Goal: Download file/media

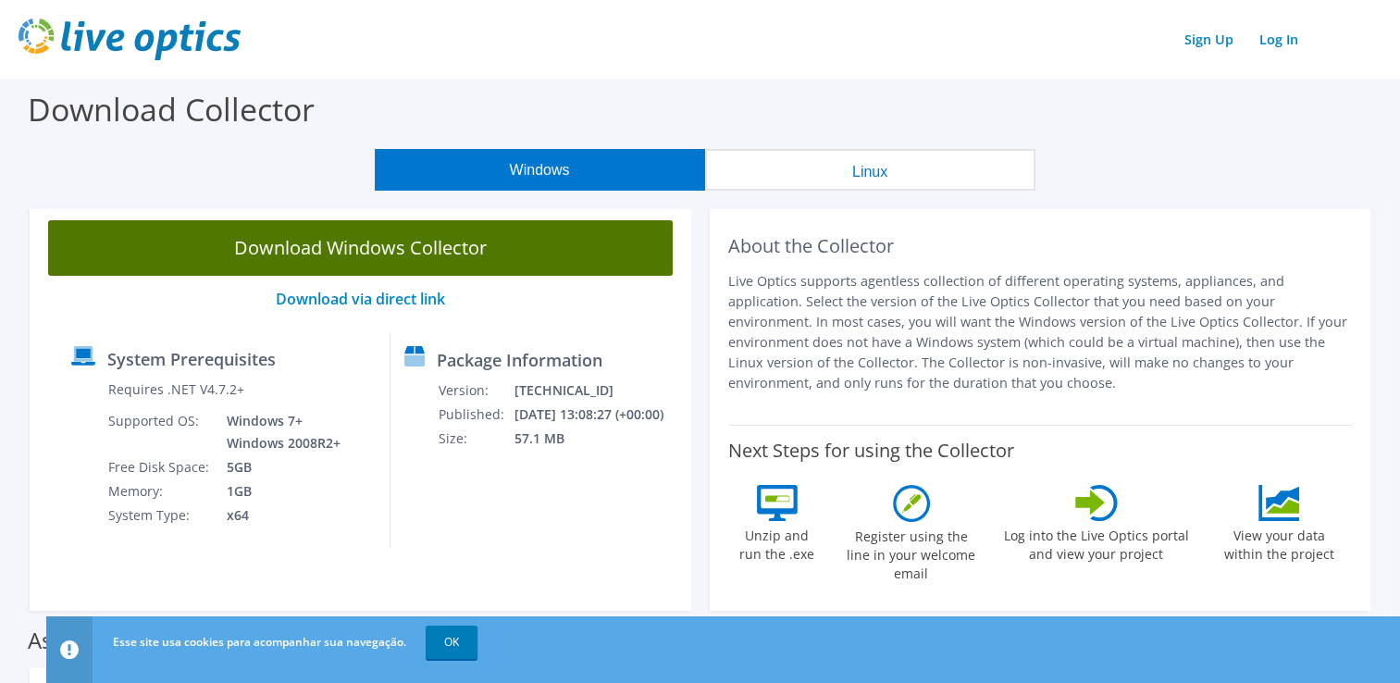
click at [480, 253] on link "Download Windows Collector" at bounding box center [360, 248] width 625 height 56
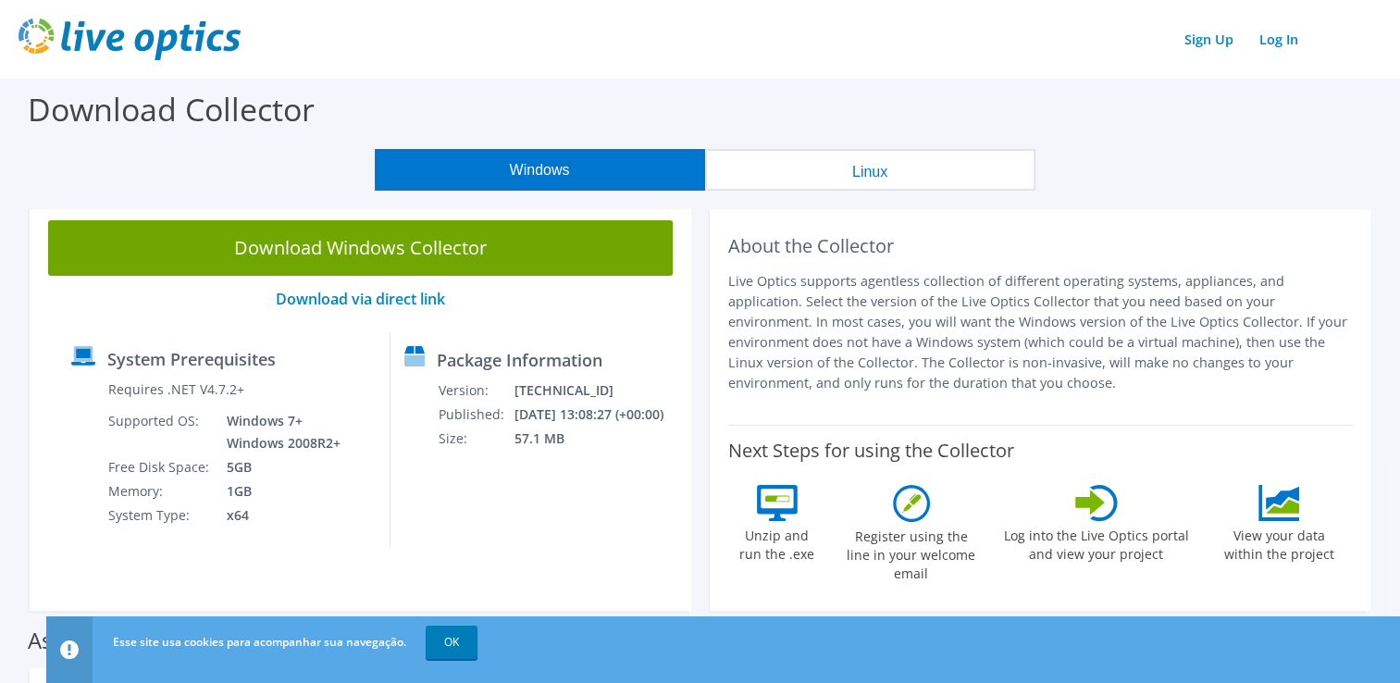
click at [519, 469] on div "Package Information Version: [TECHNICAL_ID] Published: [DATE] 13:08:27 (+00:00)…" at bounding box center [527, 440] width 273 height 216
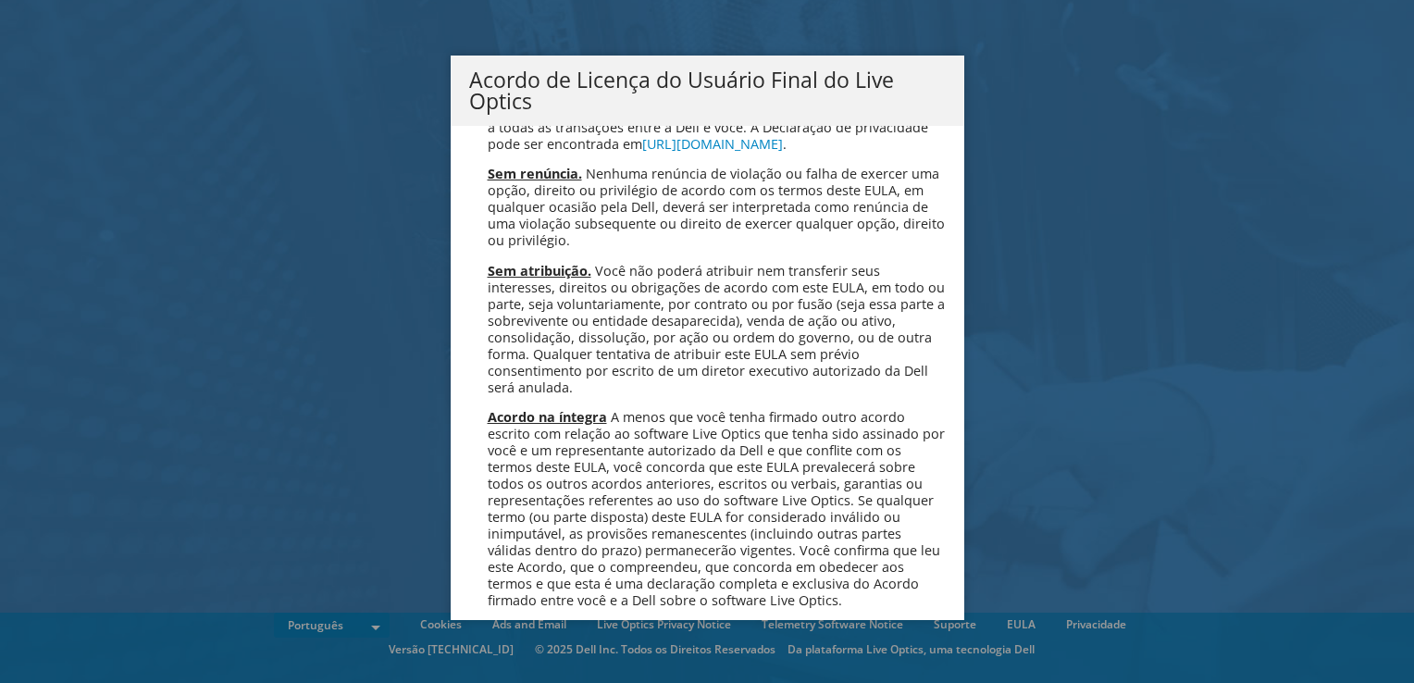
scroll to position [7399, 0]
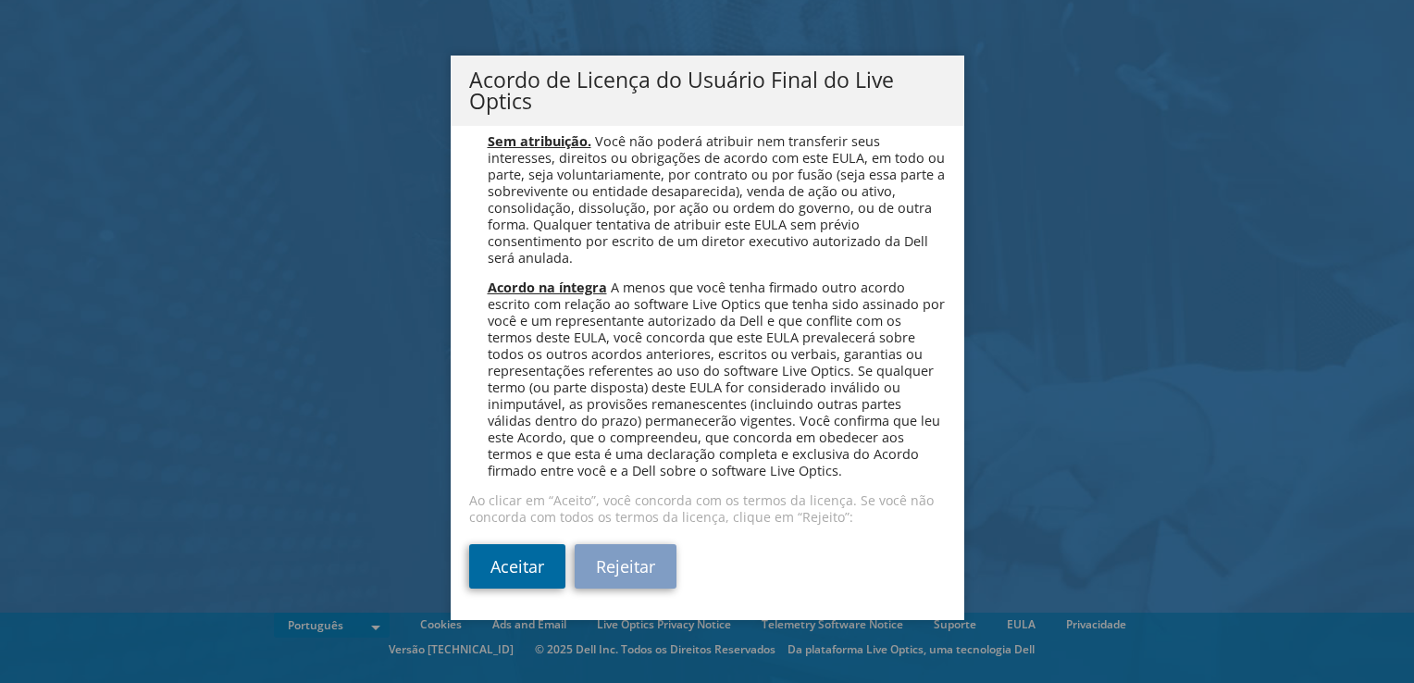
click at [500, 577] on link "Aceitar" at bounding box center [517, 566] width 96 height 44
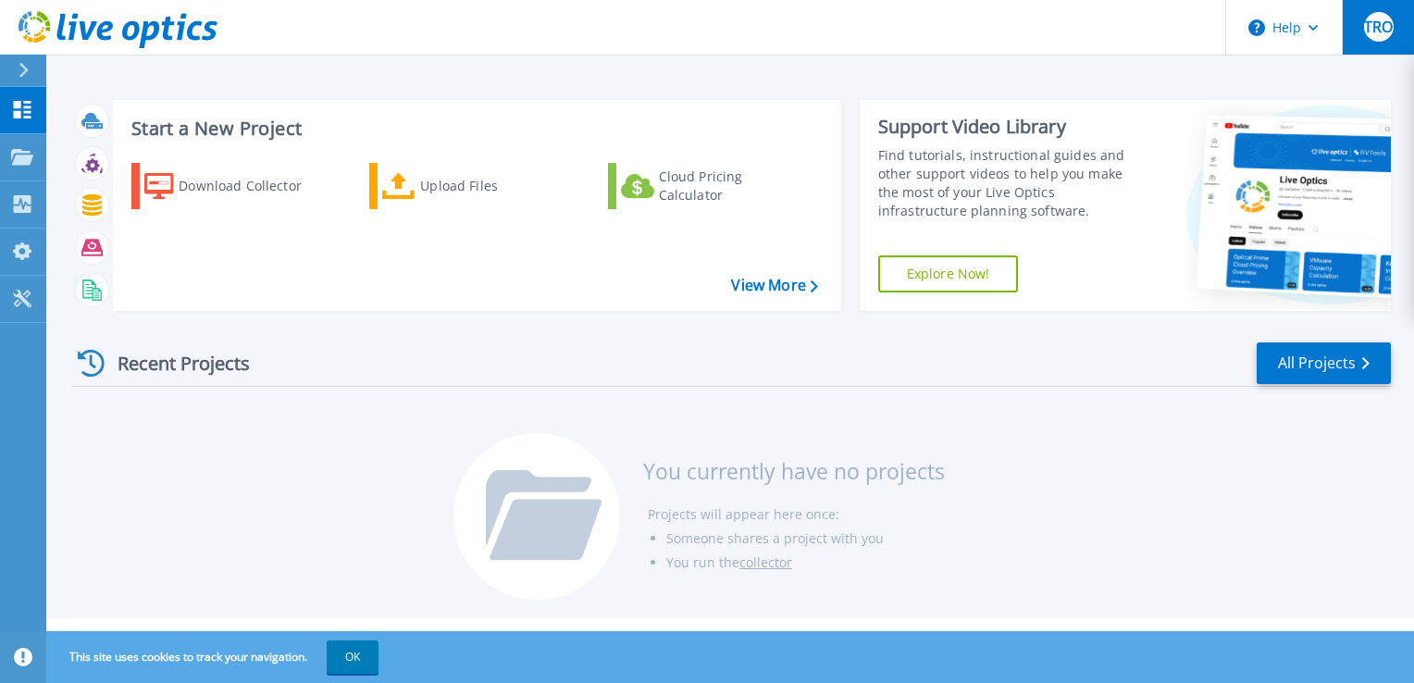
click at [1369, 27] on span "TRO" at bounding box center [1378, 26] width 29 height 15
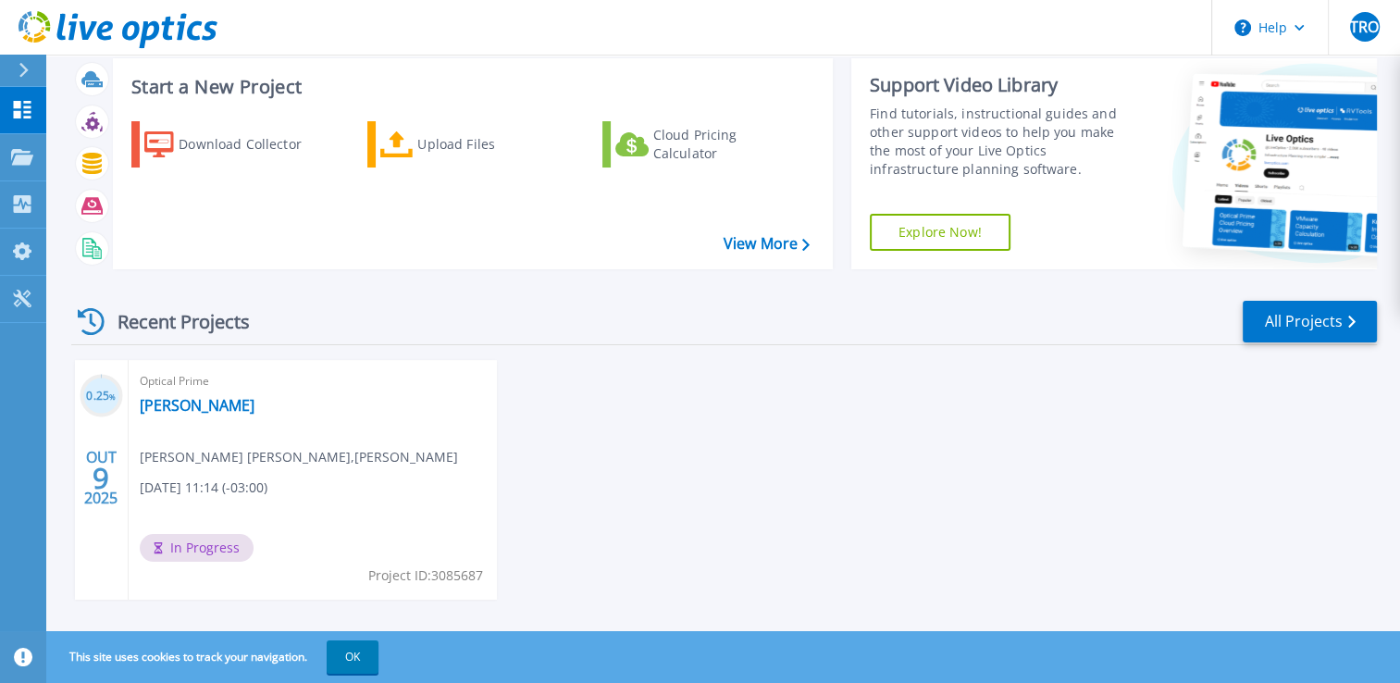
scroll to position [65, 0]
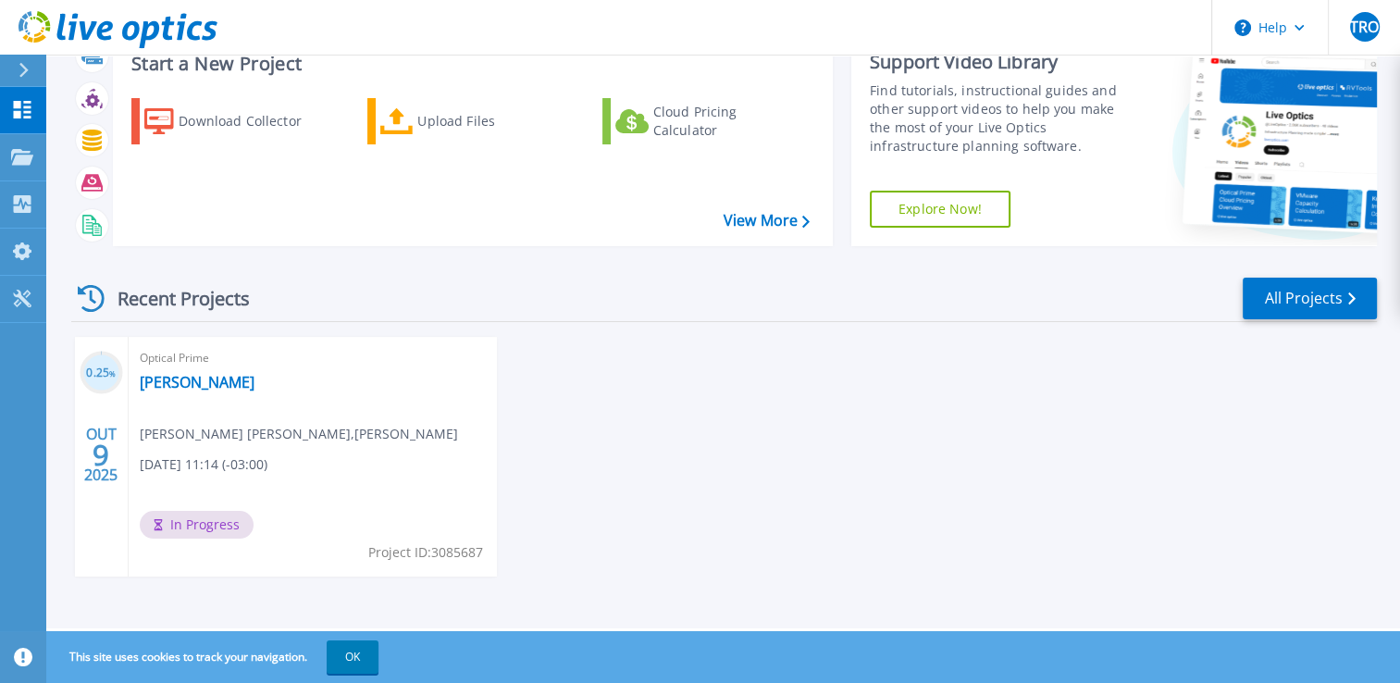
click at [329, 522] on div "Optical Prime HERINGER Thiago Rodrigues Olivera , DALTON DIAS HERINGER 10/09/20…" at bounding box center [313, 457] width 368 height 240
click at [309, 506] on div "Optical Prime HERINGER Thiago Rodrigues Olivera , DALTON DIAS HERINGER 10/09/20…" at bounding box center [313, 457] width 368 height 240
click at [193, 534] on span "In Progress" at bounding box center [197, 525] width 114 height 28
click at [267, 461] on span "10/09/2025, 11:14 (-03:00)" at bounding box center [204, 464] width 128 height 20
click at [752, 513] on div "0.25 % OUT 9 2025 Optical Prime HERINGER Thiago Rodrigues Olivera , DALTON DIAS…" at bounding box center [716, 475] width 1321 height 277
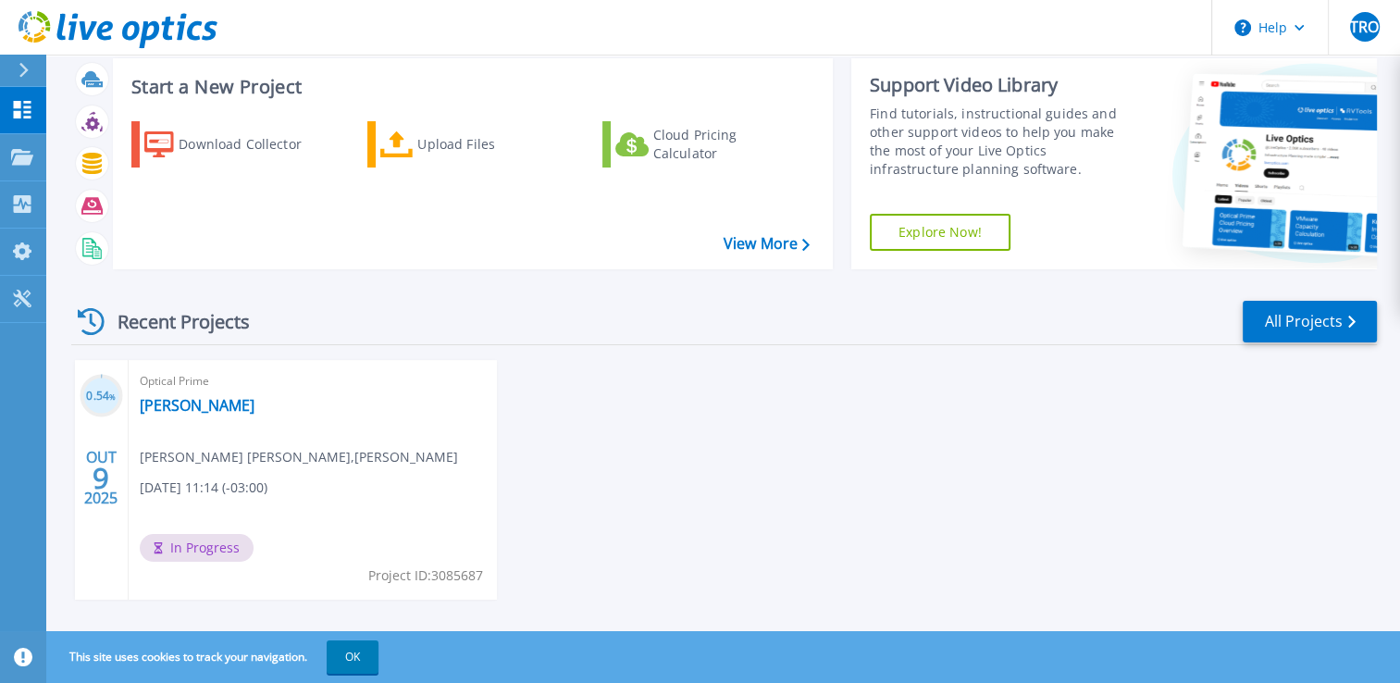
scroll to position [65, 0]
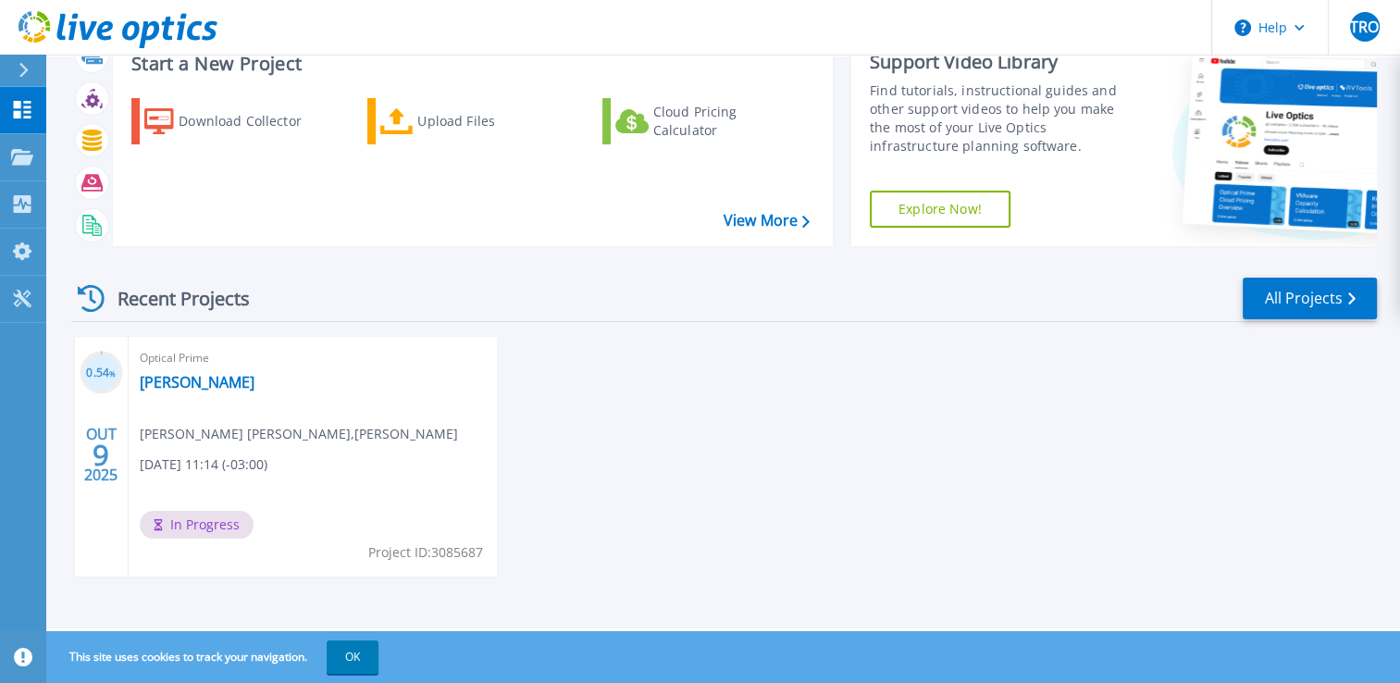
click at [924, 489] on div "0.54 % OUT 9 2025 Optical Prime [PERSON_NAME] [PERSON_NAME] [PERSON_NAME] , [PE…" at bounding box center [716, 475] width 1321 height 277
click at [615, 503] on div "0.54 % OUT 9 2025 Optical Prime [PERSON_NAME] [PERSON_NAME] [PERSON_NAME] , [PE…" at bounding box center [716, 475] width 1321 height 277
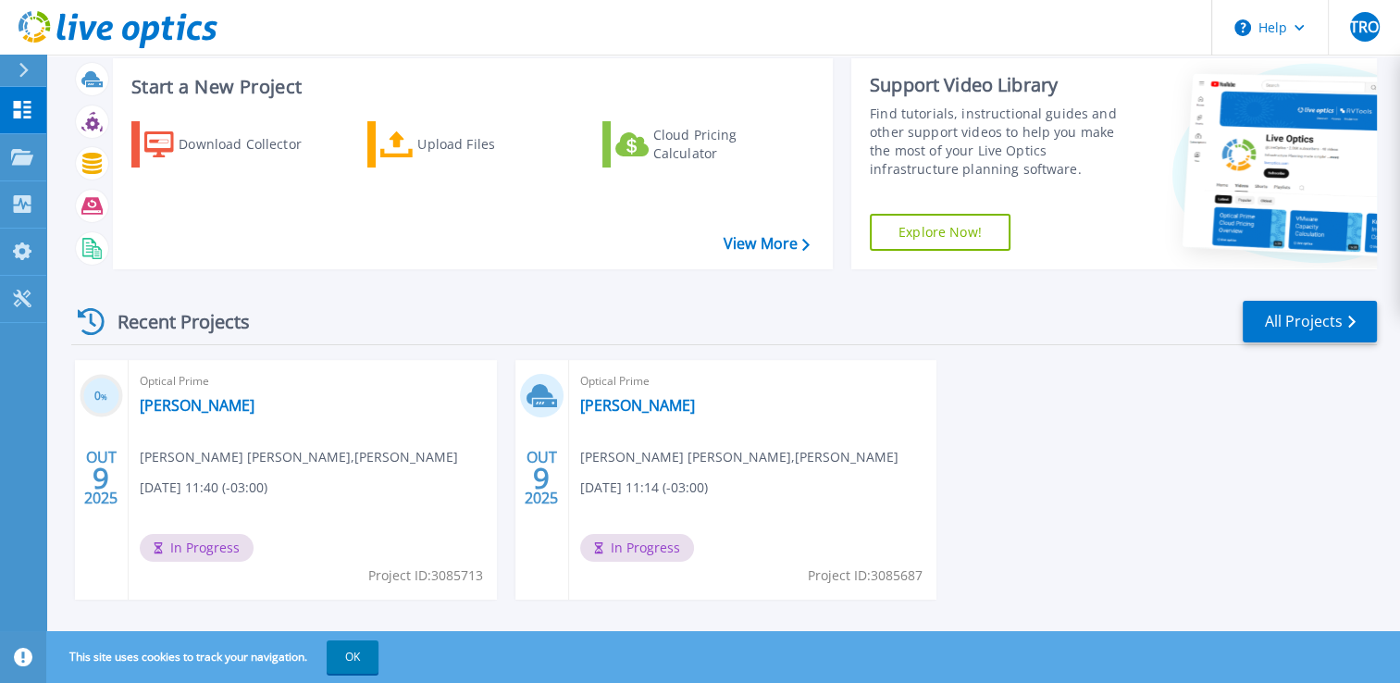
scroll to position [65, 0]
